Goal: Transaction & Acquisition: Download file/media

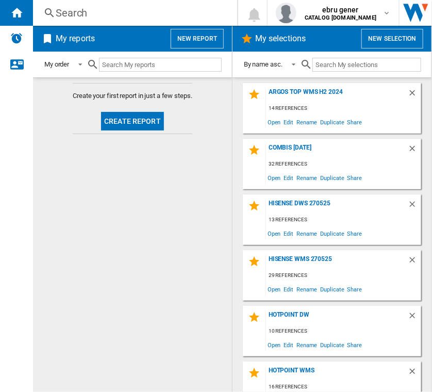
click at [153, 2] on div "Search Search 0 ebru gener CATALOG [DOMAIN_NAME] CATALOG [DOMAIN_NAME] My setti…" at bounding box center [232, 13] width 399 height 26
click at [128, 18] on div "Search" at bounding box center [133, 13] width 155 height 14
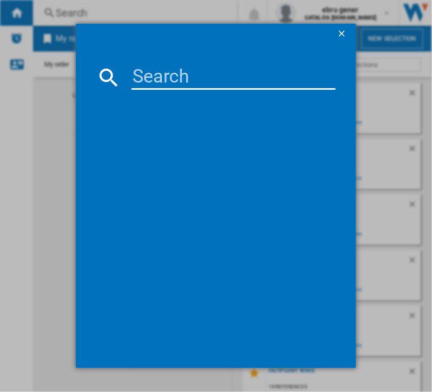
click at [160, 72] on input at bounding box center [233, 77] width 205 height 25
paste input "HD5G00KCB/[GEOGRAPHIC_DATA]"
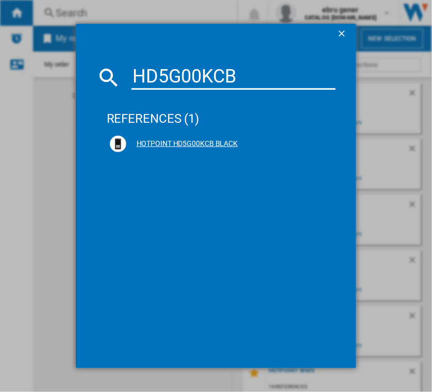
click at [326, 139] on ng-md-icon at bounding box center [326, 144] width 12 height 12
click at [201, 70] on input "HD5G00KCB" at bounding box center [233, 77] width 205 height 25
drag, startPoint x: 253, startPoint y: 76, endPoint x: 136, endPoint y: 72, distance: 117.6
click at [136, 72] on input "HD5G00KCB" at bounding box center [233, 77] width 205 height 25
paste input "V92KCB/[GEOGRAPHIC_DATA]"
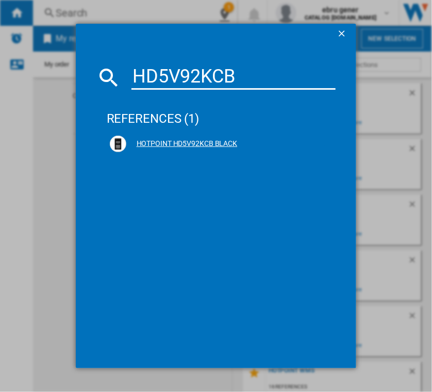
click at [327, 140] on ng-md-icon at bounding box center [326, 144] width 12 height 12
click at [192, 73] on input "HD5V92KCB" at bounding box center [233, 77] width 205 height 25
drag, startPoint x: 248, startPoint y: 76, endPoint x: 137, endPoint y: 76, distance: 110.8
click at [137, 76] on input "HD5V92KCB" at bounding box center [233, 77] width 205 height 25
paste input "W/[GEOGRAPHIC_DATA]"
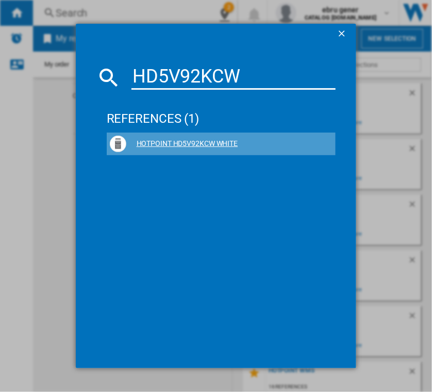
click at [324, 143] on ng-md-icon at bounding box center [326, 144] width 12 height 12
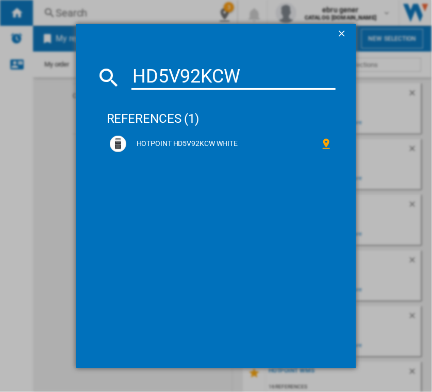
drag, startPoint x: 268, startPoint y: 85, endPoint x: 120, endPoint y: 81, distance: 148.5
click at [120, 81] on div "HD5V92KCW" at bounding box center [216, 77] width 240 height 25
paste input "M67G9C2CB/[GEOGRAPHIC_DATA]"
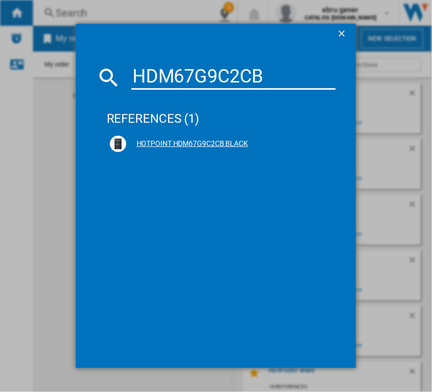
click at [324, 139] on ng-md-icon at bounding box center [326, 144] width 12 height 12
click at [247, 65] on input "HDM67G9C2CB" at bounding box center [233, 77] width 205 height 25
drag, startPoint x: 272, startPoint y: 74, endPoint x: 132, endPoint y: 79, distance: 140.3
click at [132, 79] on input "HDM67G9C2CB" at bounding box center [233, 77] width 205 height 25
paste input "SB/[GEOGRAPHIC_DATA]"
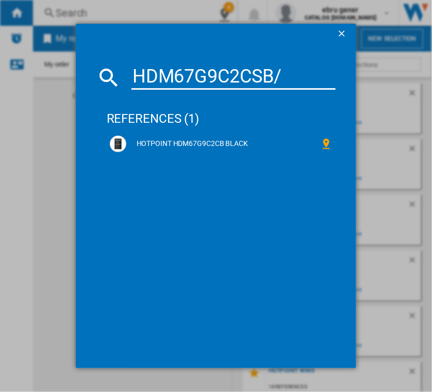
type input "HDM67G9C2CSB"
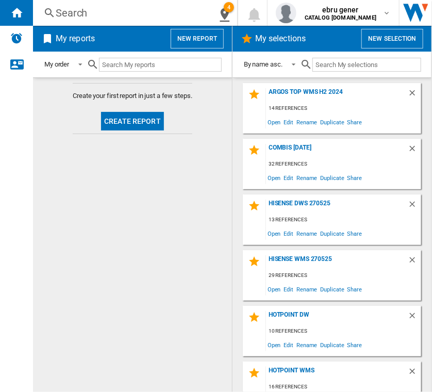
click at [107, 21] on div "Search Search 4 ebru gener CATALOG [DOMAIN_NAME] CATALOG [DOMAIN_NAME] My setti…" at bounding box center [232, 13] width 399 height 26
click at [151, 10] on div "Search" at bounding box center [119, 13] width 126 height 14
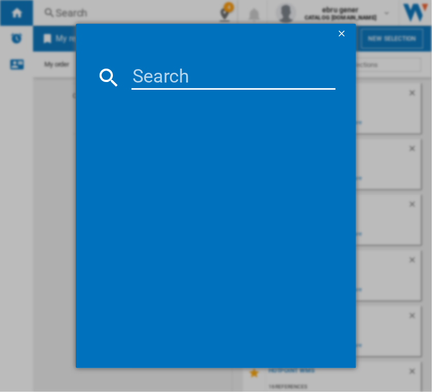
click at [182, 76] on input at bounding box center [233, 77] width 205 height 25
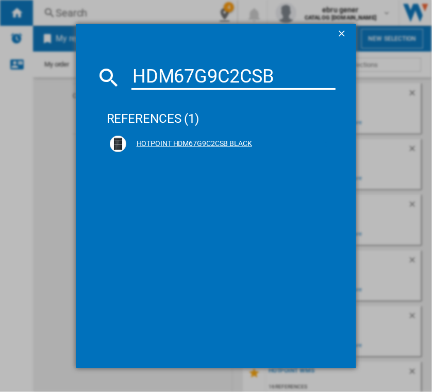
type input "HDM67G9C2CSB"
click at [325, 142] on ng-md-icon at bounding box center [326, 144] width 12 height 12
click at [248, 107] on div "references (1)" at bounding box center [221, 114] width 229 height 38
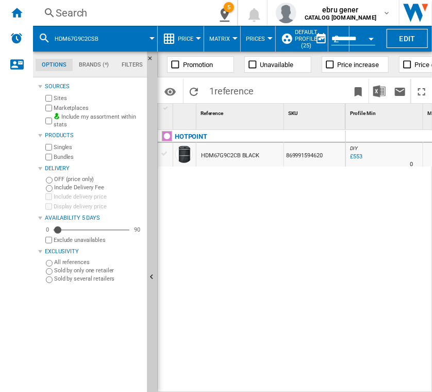
click at [130, 22] on div "Search Search 5 ebru gener CATALOG [DOMAIN_NAME] CATALOG [DOMAIN_NAME] My setti…" at bounding box center [232, 13] width 399 height 26
click at [126, 14] on div "Search" at bounding box center [119, 13] width 126 height 14
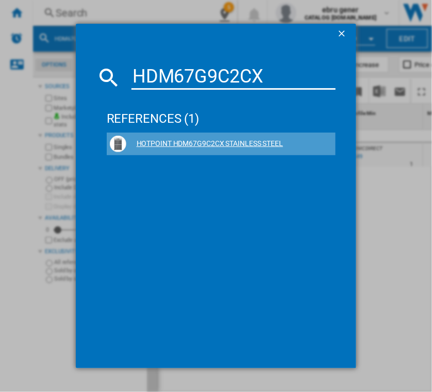
click at [325, 139] on ng-md-icon at bounding box center [326, 144] width 12 height 12
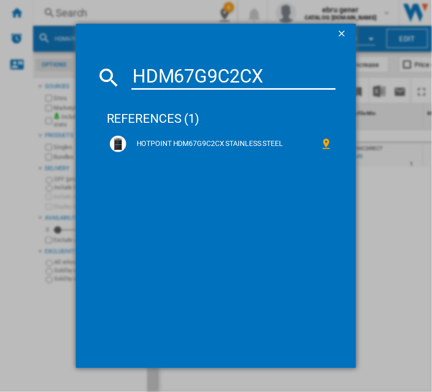
click at [185, 184] on div "references (1) HOTPOINT HDM67G9C2CX STAINLESS STEEL" at bounding box center [221, 221] width 229 height 253
click at [227, 82] on input "HDM67G9C2CX" at bounding box center [233, 77] width 205 height 25
drag, startPoint x: 290, startPoint y: 78, endPoint x: 136, endPoint y: 77, distance: 153.6
click at [136, 77] on input "HDM67G9C2CX" at bounding box center [233, 77] width 205 height 25
paste input "V92HCB/[GEOGRAPHIC_DATA]"
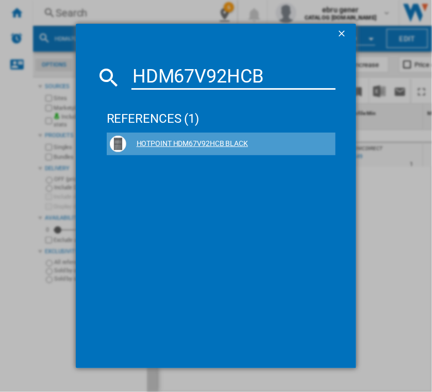
click at [324, 142] on ng-md-icon at bounding box center [326, 144] width 12 height 12
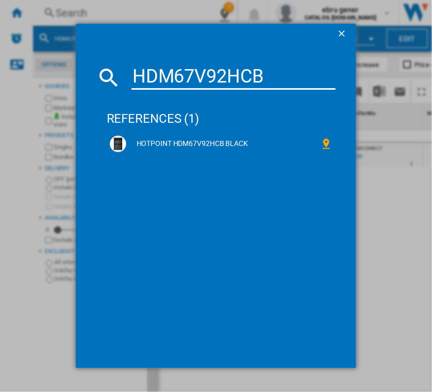
drag, startPoint x: 259, startPoint y: 73, endPoint x: 125, endPoint y: 75, distance: 134.0
click at [125, 75] on div "HDM67V92HCB" at bounding box center [216, 77] width 240 height 25
paste input "CMB/[GEOGRAPHIC_DATA]"
type input "HDM67V9CMB"
click at [326, 144] on ng-md-icon at bounding box center [326, 144] width 12 height 12
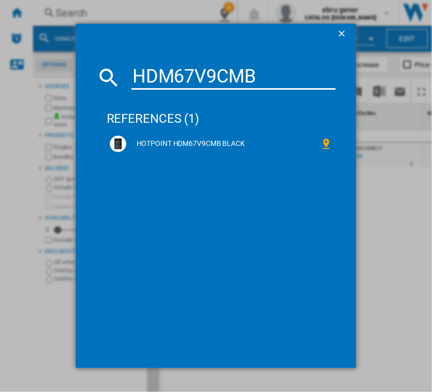
click at [394, 187] on div "HDM67V9CMB references (1) HOTPOINT HDM67V9CMB BLACK" at bounding box center [216, 196] width 432 height 392
click at [344, 30] on ng-md-icon "getI18NText('BUTTONS.CLOSE_DIALOG')" at bounding box center [343, 34] width 12 height 12
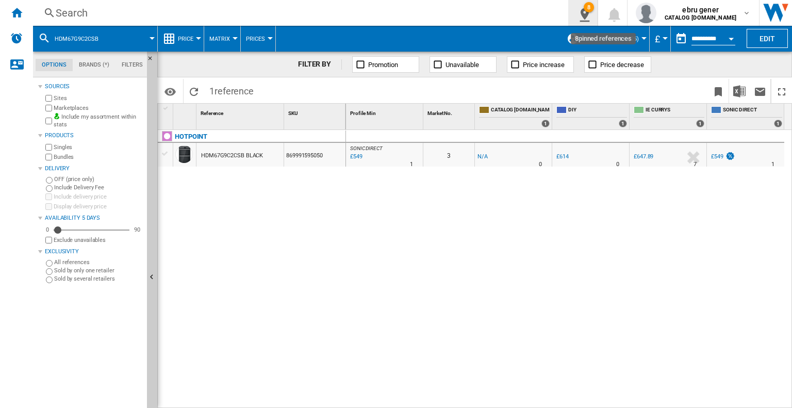
click at [594, 12] on div "8" at bounding box center [588, 7] width 10 height 10
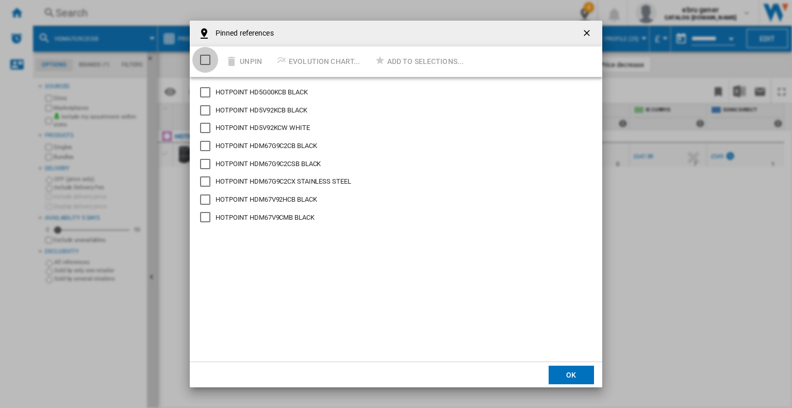
click at [207, 59] on div "Select/deselect all" at bounding box center [205, 60] width 10 height 10
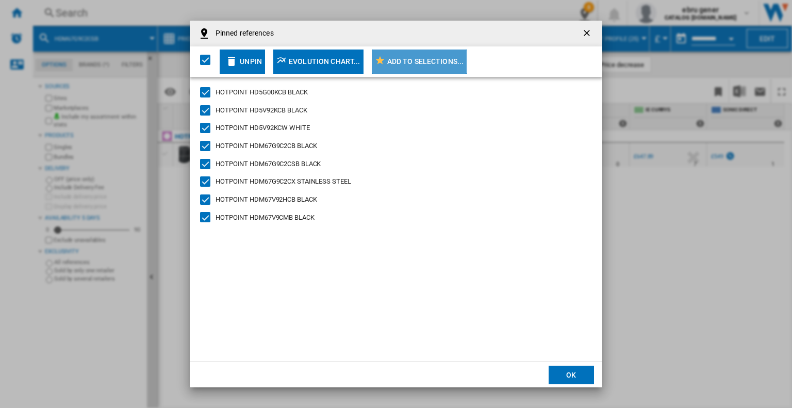
click at [426, 61] on div "Add to selections..." at bounding box center [425, 61] width 77 height 19
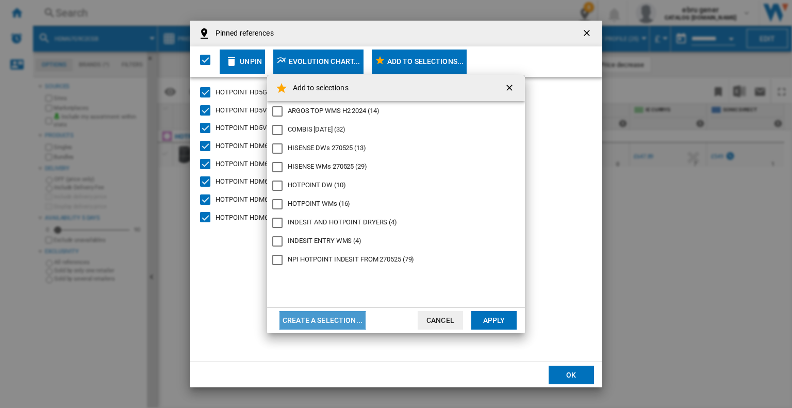
click at [328, 320] on button "Create a selection..." at bounding box center [322, 320] width 86 height 19
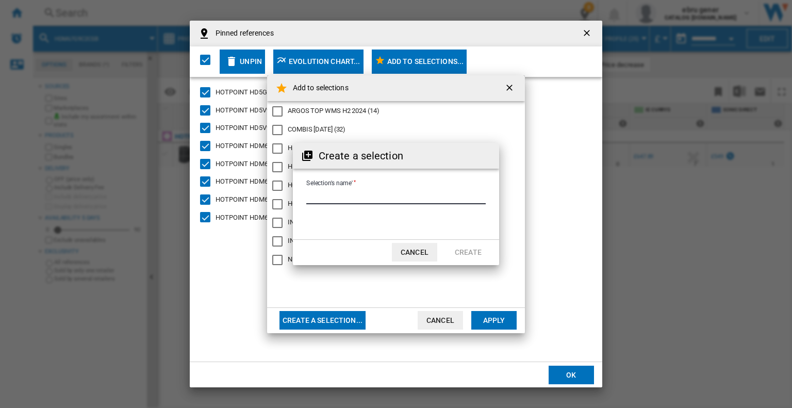
click at [361, 194] on input "Selection's name'" at bounding box center [395, 196] width 179 height 15
type input "**********"
click at [473, 250] on button "Create" at bounding box center [467, 252] width 45 height 19
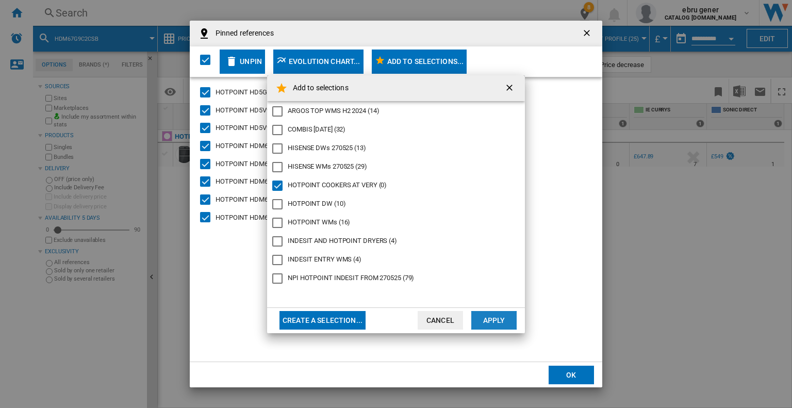
click at [495, 322] on button "Apply" at bounding box center [493, 320] width 45 height 19
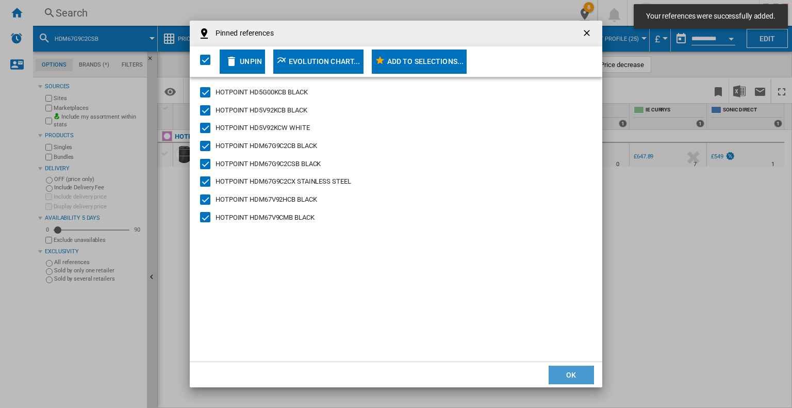
click at [578, 371] on button "OK" at bounding box center [570, 374] width 45 height 19
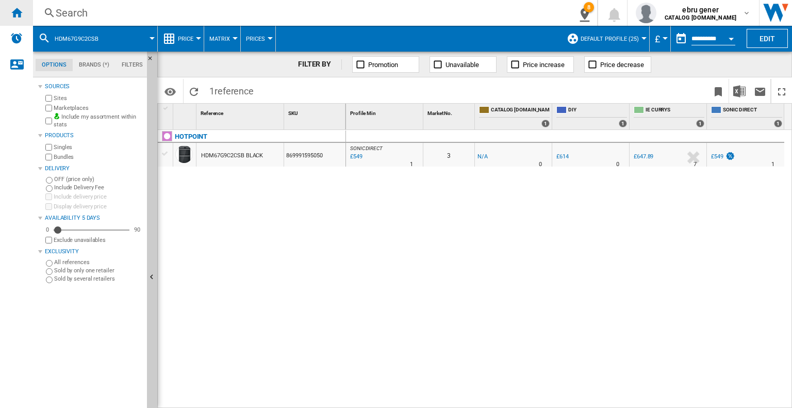
click at [20, 10] on ng-md-icon "Home" at bounding box center [16, 12] width 12 height 12
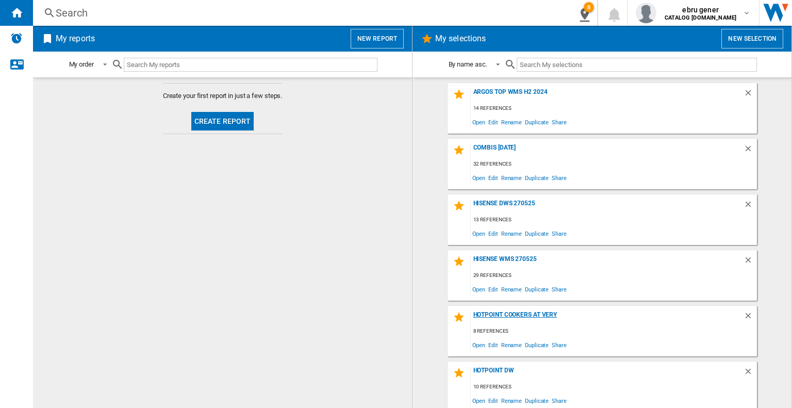
click at [510, 315] on div "HOTPOINT COOKERS AT VERY" at bounding box center [607, 318] width 273 height 14
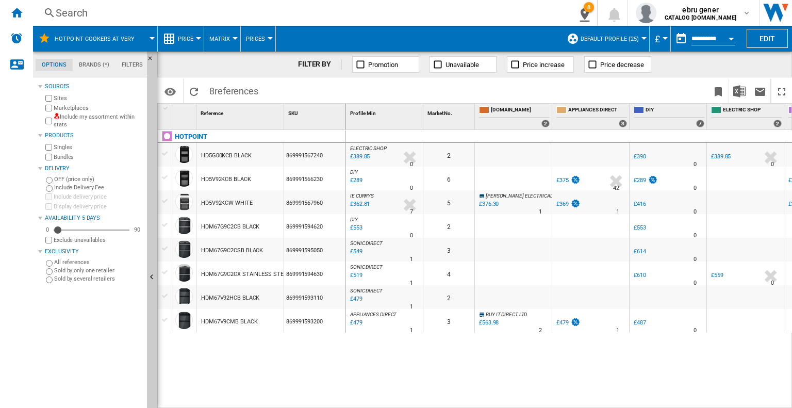
click at [188, 34] on button "Price" at bounding box center [188, 39] width 21 height 26
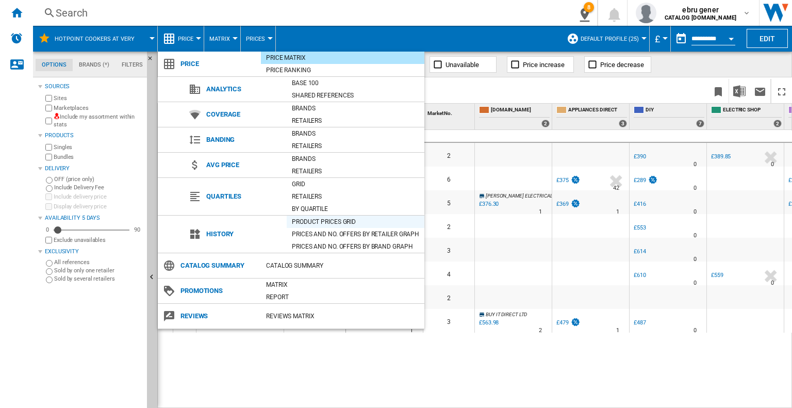
click at [344, 218] on div "Product prices grid" at bounding box center [356, 221] width 138 height 10
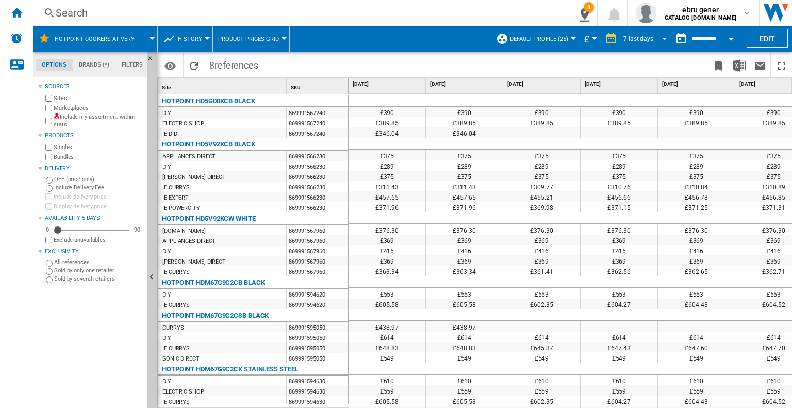
click at [655, 39] on span "REPORTS.WIZARD.STEPS.REPORT.STEPS.REPORT_OPTIONS.PERIOD: 7 last days" at bounding box center [661, 37] width 12 height 9
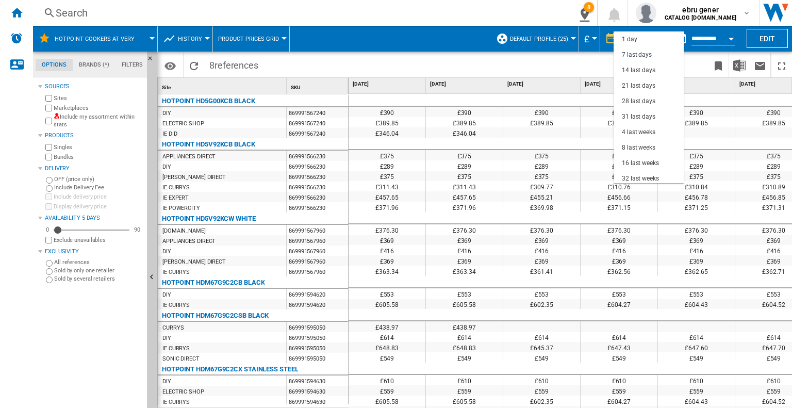
scroll to position [15, 0]
click at [645, 166] on div "32 last weeks" at bounding box center [640, 163] width 37 height 9
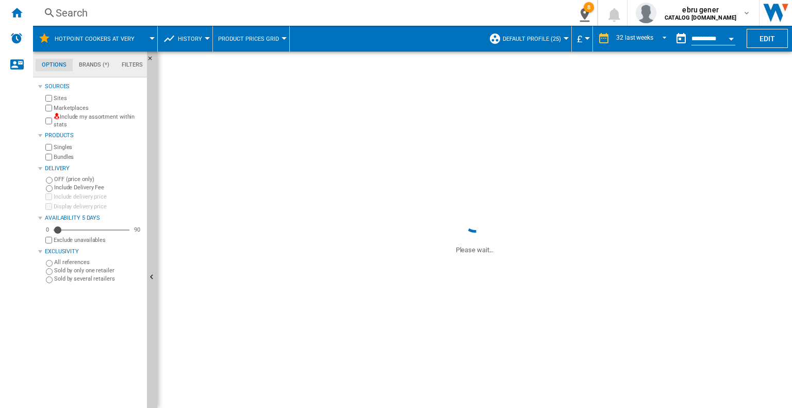
click at [726, 39] on button "Open calendar" at bounding box center [731, 37] width 19 height 19
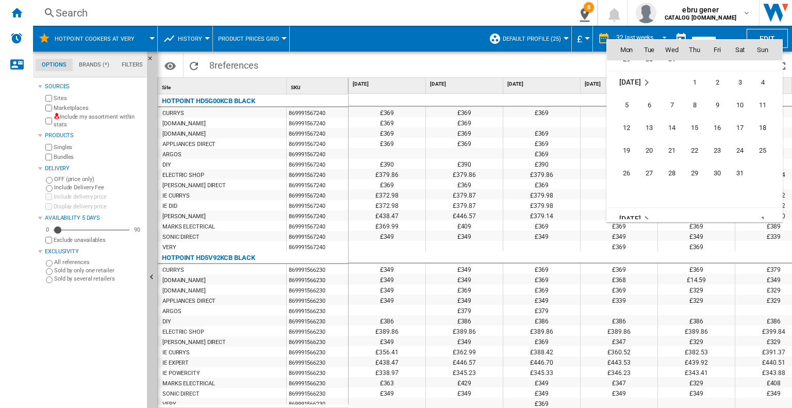
scroll to position [3297, 0]
click at [759, 193] on span "1" at bounding box center [762, 190] width 21 height 21
type input "**********"
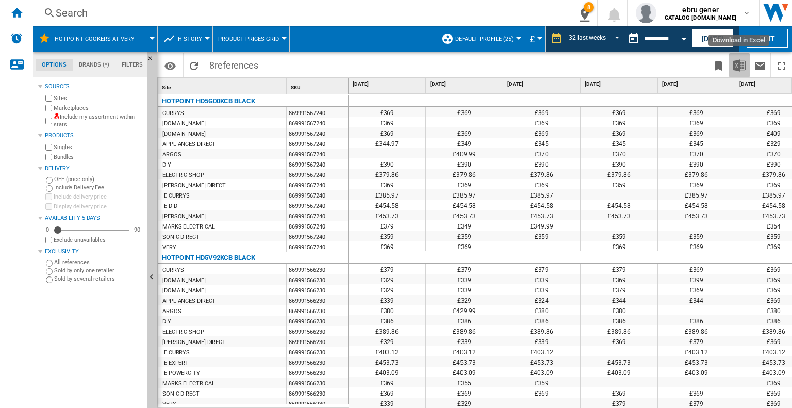
click at [736, 62] on img "Download in Excel" at bounding box center [739, 65] width 12 height 12
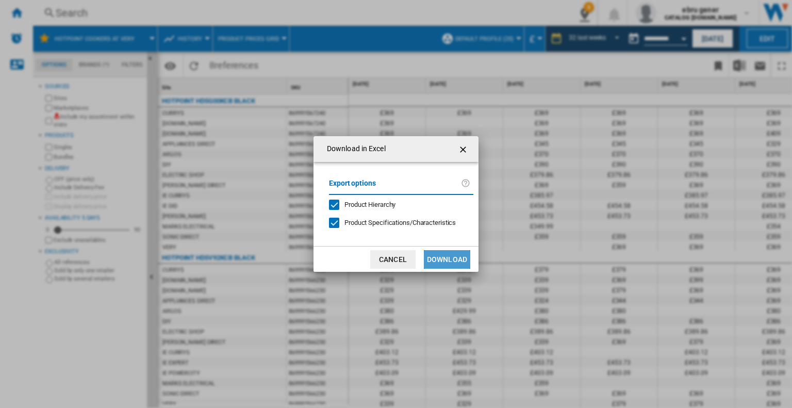
click at [442, 254] on button "Download" at bounding box center [447, 259] width 46 height 19
